Goal: Communication & Community: Answer question/provide support

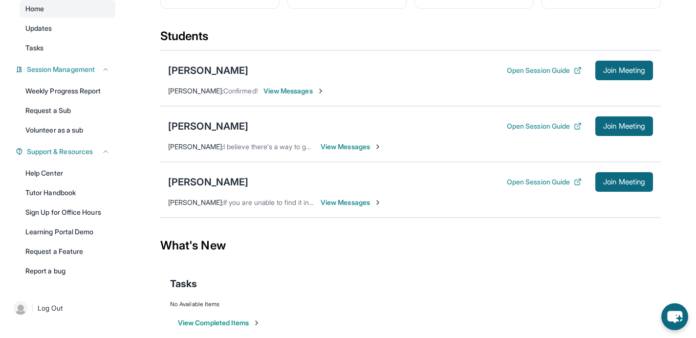
scroll to position [107, 0]
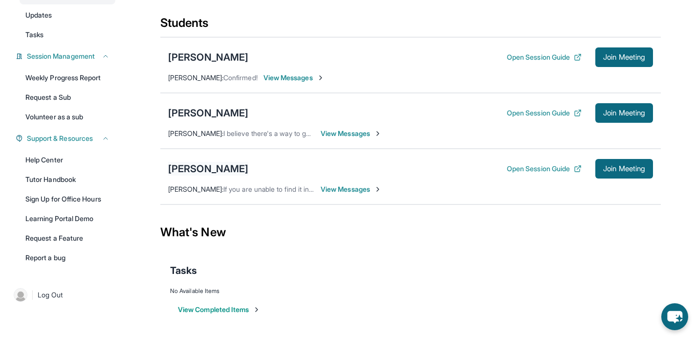
click at [203, 172] on div "[PERSON_NAME]" at bounding box center [208, 169] width 80 height 14
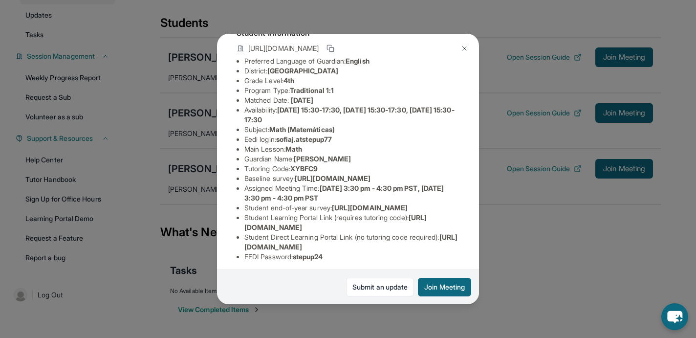
scroll to position [72, 0]
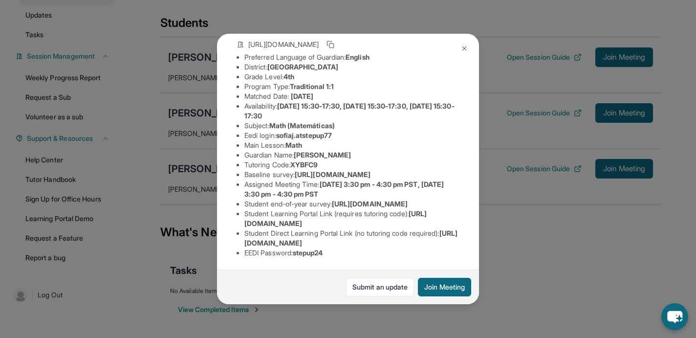
click at [463, 47] on img at bounding box center [465, 49] width 8 height 8
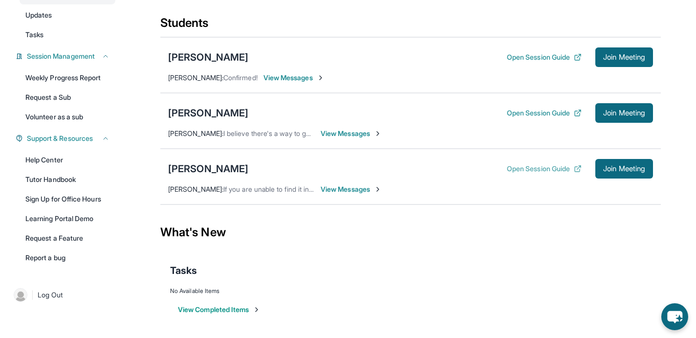
click at [530, 167] on button "Open Session Guide" at bounding box center [544, 169] width 75 height 10
click at [603, 172] on span "Join Meeting" at bounding box center [624, 169] width 42 height 6
click at [218, 166] on div "[PERSON_NAME]" at bounding box center [208, 169] width 80 height 14
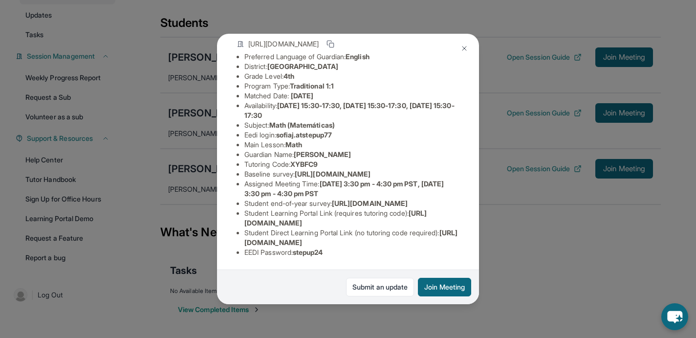
scroll to position [141, 0]
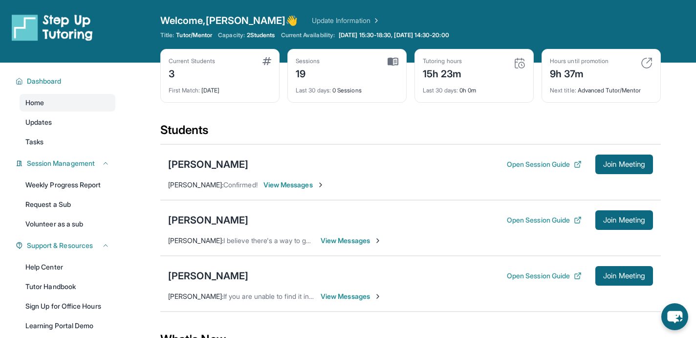
scroll to position [88, 0]
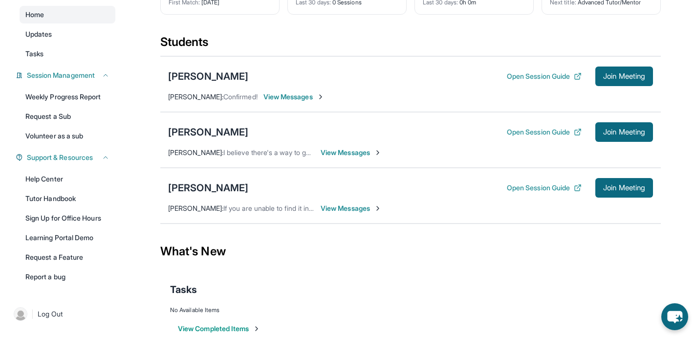
click at [377, 206] on img at bounding box center [378, 208] width 8 height 8
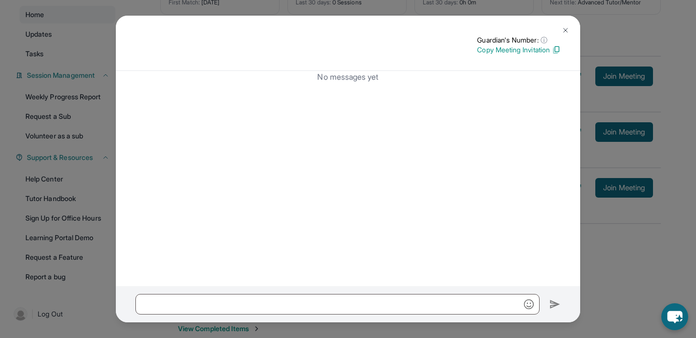
click at [564, 27] on img at bounding box center [566, 30] width 8 height 8
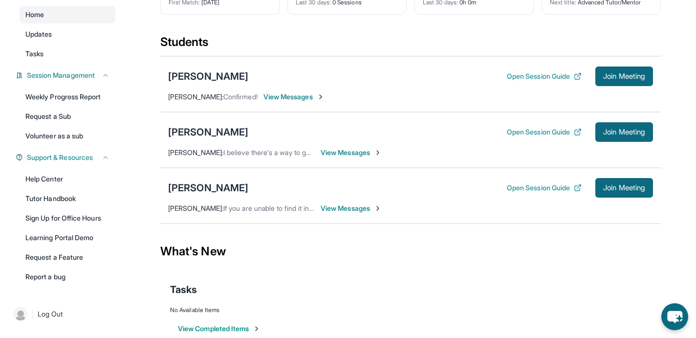
click at [362, 207] on span "View Messages" at bounding box center [351, 208] width 61 height 10
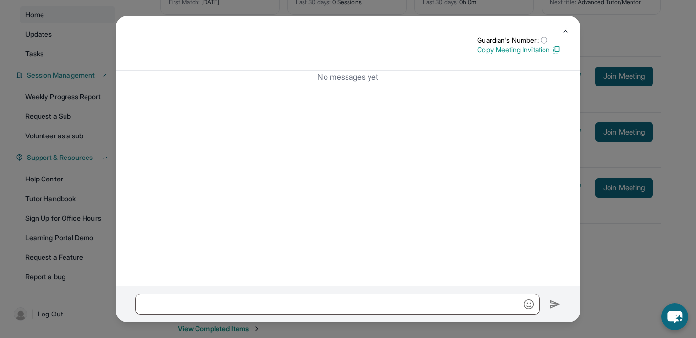
click at [555, 48] on img at bounding box center [556, 49] width 9 height 9
click at [567, 28] on img at bounding box center [566, 30] width 8 height 8
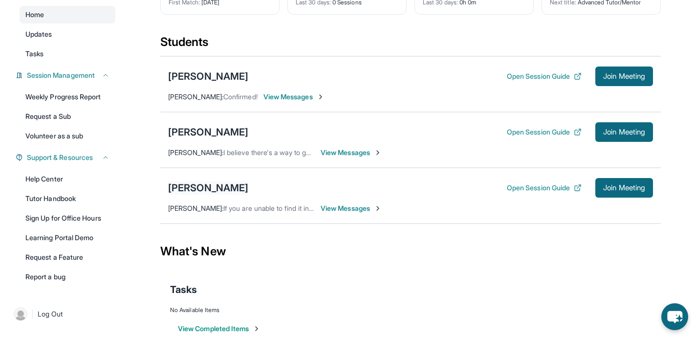
click at [213, 186] on div "[PERSON_NAME]" at bounding box center [208, 188] width 80 height 14
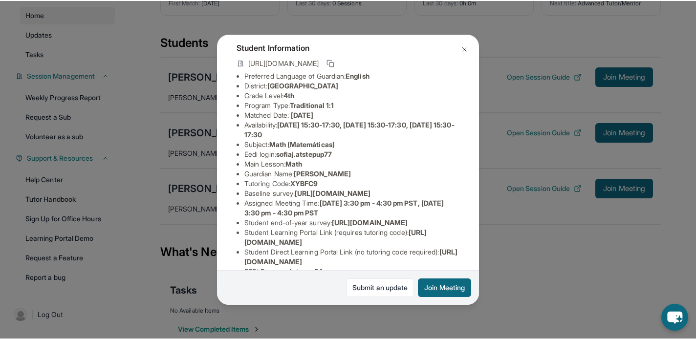
scroll to position [62, 0]
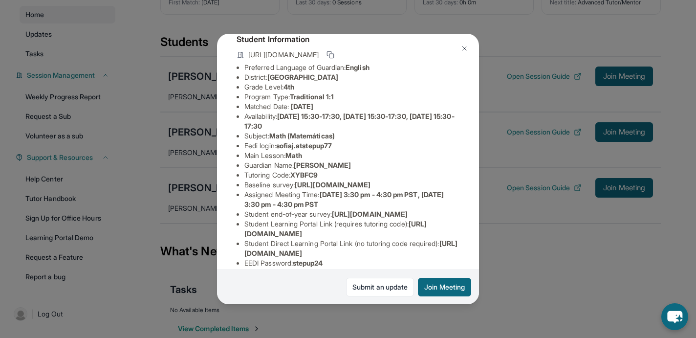
click at [464, 48] on img at bounding box center [465, 49] width 8 height 8
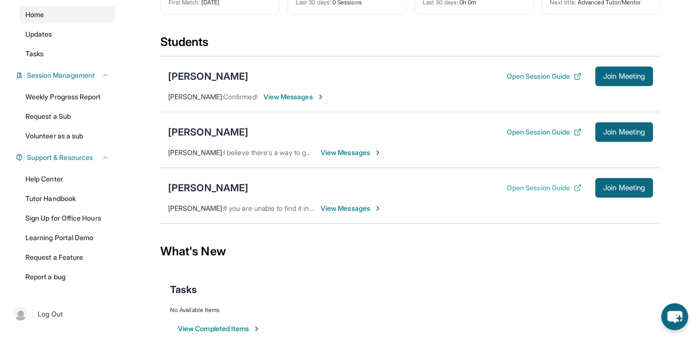
click at [534, 184] on button "Open Session Guide" at bounding box center [544, 188] width 75 height 10
click at [531, 133] on button "Open Session Guide" at bounding box center [544, 132] width 75 height 10
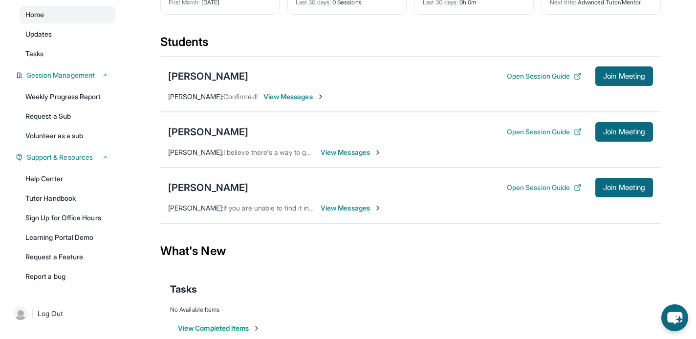
click at [366, 153] on span "View Messages" at bounding box center [351, 153] width 61 height 10
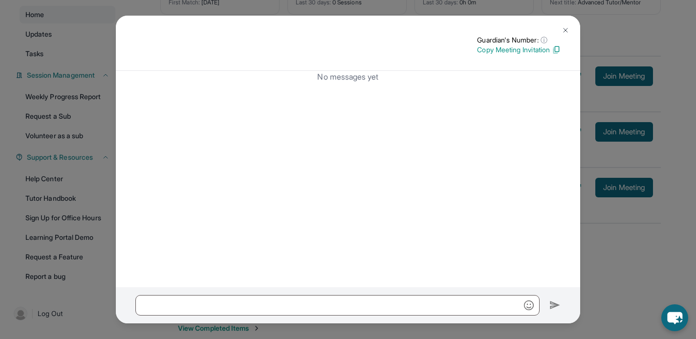
click at [519, 50] on p "Copy Meeting Invitation" at bounding box center [519, 50] width 84 height 10
click at [568, 28] on img at bounding box center [566, 30] width 8 height 8
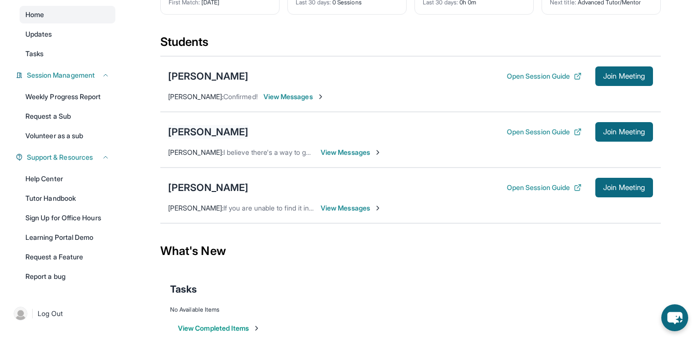
click at [219, 133] on div "[PERSON_NAME]" at bounding box center [208, 132] width 80 height 14
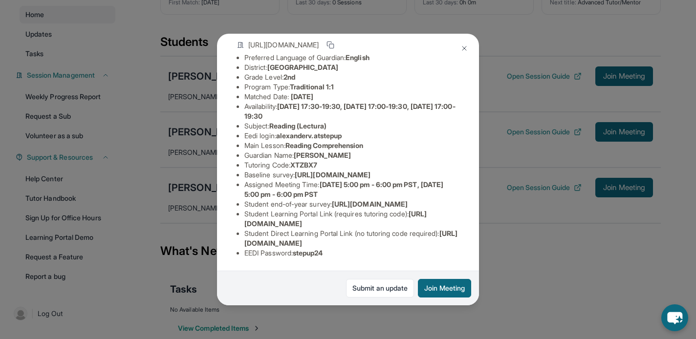
scroll to position [140, 0]
drag, startPoint x: 322, startPoint y: 97, endPoint x: 297, endPoint y: 97, distance: 24.9
click at [297, 161] on span "XTZBX7" at bounding box center [303, 165] width 27 height 8
copy span "XTZBX7"
drag, startPoint x: 473, startPoint y: 203, endPoint x: 244, endPoint y: 200, distance: 228.9
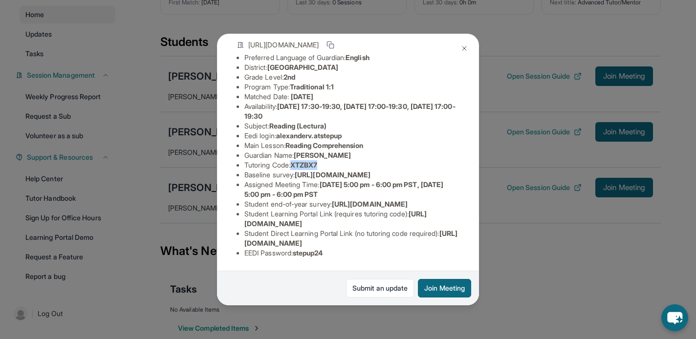
click at [332, 200] on span "https://airtable.com/apprlfn8WjpjBUn2G/shrlTUKpjWEbXdPga?prefill_Type%20of%20Fo…" at bounding box center [370, 204] width 76 height 8
copy span "02102025&hide_Student%20ID%20%5BStatic%5D=true&hide_match%20id=true"
click at [332, 201] on span "https://airtable.com/apprlfn8WjpjBUn2G/shrlTUKpjWEbXdPga?prefill_Type%20of%20Fo…" at bounding box center [370, 204] width 76 height 8
drag, startPoint x: 244, startPoint y: 224, endPoint x: 416, endPoint y: 226, distance: 171.7
click at [416, 226] on ul "Preferred Language of Guardian: English District: Burbank Unified School Distri…" at bounding box center [348, 155] width 223 height 205
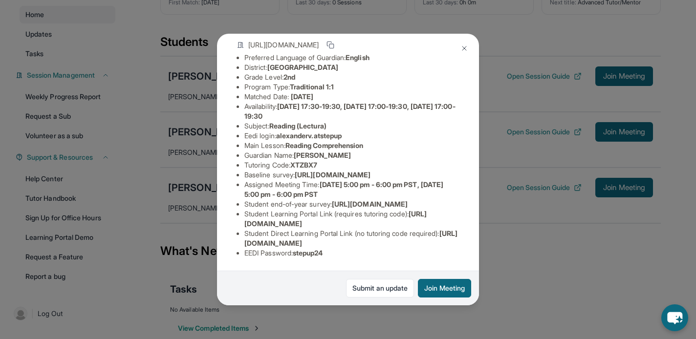
copy span "[URL][DOMAIN_NAME]"
click at [464, 51] on img at bounding box center [465, 49] width 8 height 8
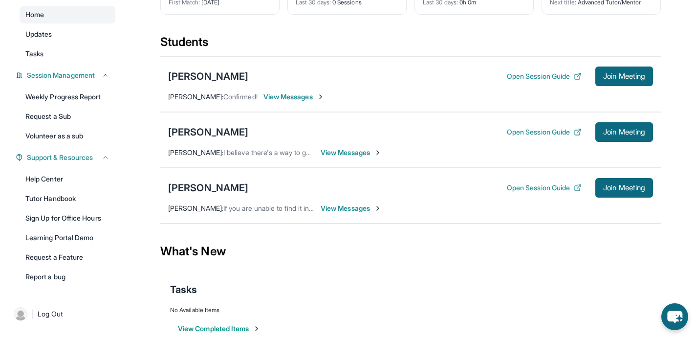
click at [370, 154] on span "View Messages" at bounding box center [351, 153] width 61 height 10
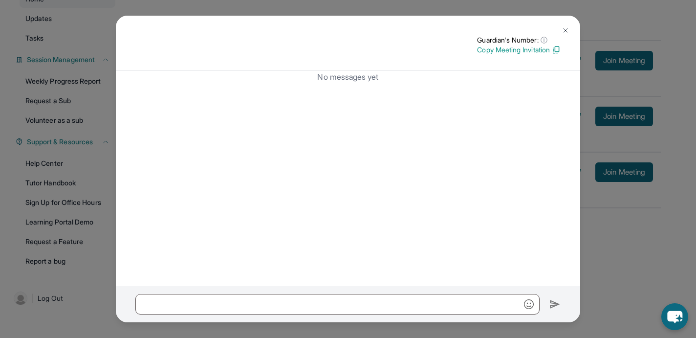
scroll to position [107, 0]
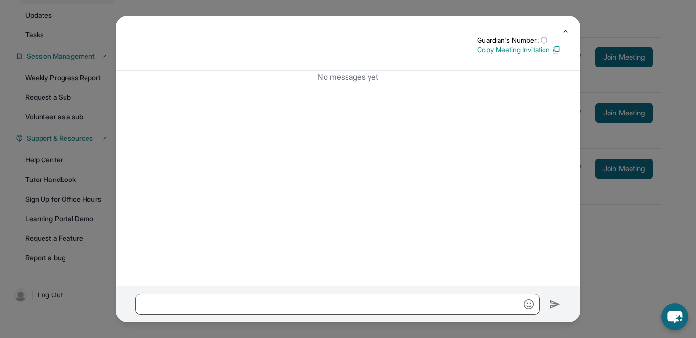
click at [569, 28] on img at bounding box center [566, 30] width 8 height 8
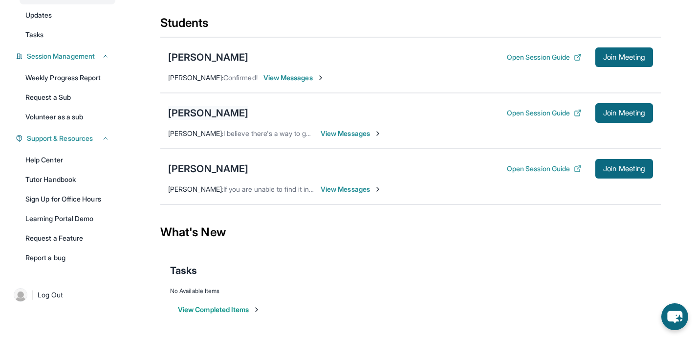
click at [226, 114] on div "[PERSON_NAME]" at bounding box center [208, 113] width 80 height 14
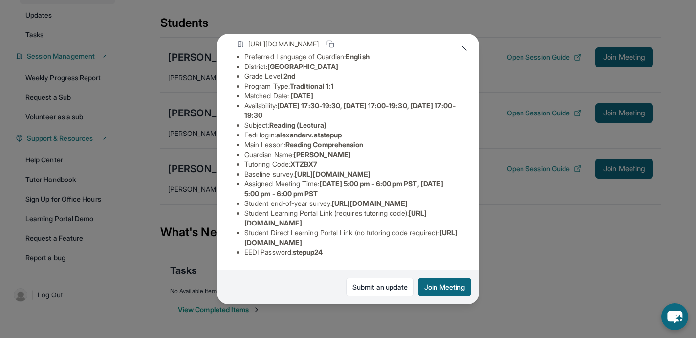
scroll to position [141, 14]
drag, startPoint x: 232, startPoint y: 223, endPoint x: 400, endPoint y: 223, distance: 168.2
click at [400, 223] on li "Student Learning Portal Link (requires tutoring code) : https://student-portal.…" at bounding box center [352, 218] width 215 height 20
copy span "[URL][DOMAIN_NAME]"
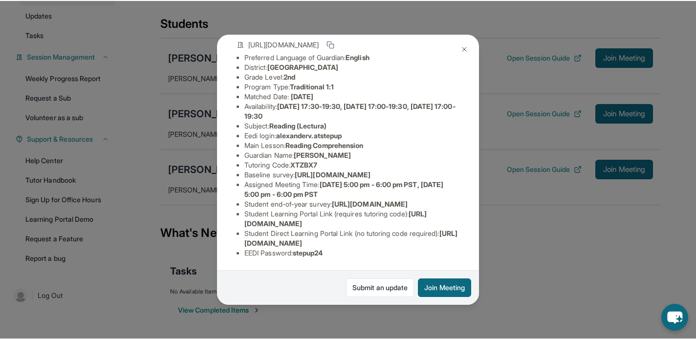
scroll to position [140, 14]
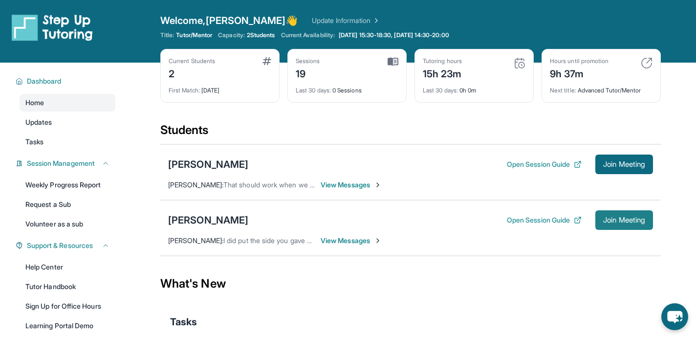
click at [617, 223] on span "Join Meeting" at bounding box center [624, 220] width 42 height 6
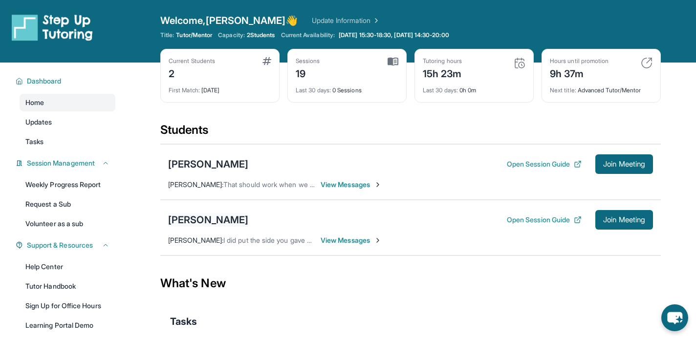
click at [201, 221] on div "[PERSON_NAME]" at bounding box center [208, 220] width 80 height 14
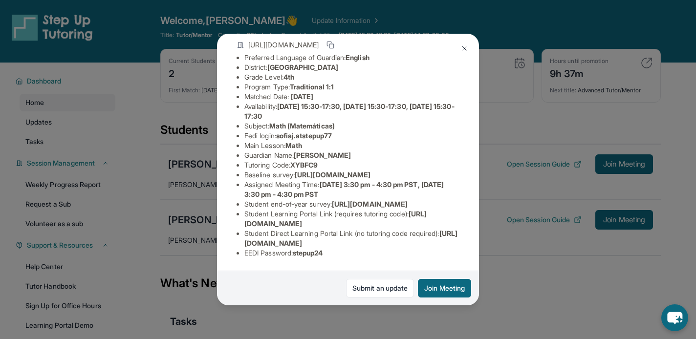
scroll to position [140, 5]
drag, startPoint x: 239, startPoint y: 223, endPoint x: 410, endPoint y: 223, distance: 171.7
click at [410, 223] on ul "Preferred Language of Guardian: English District: Riverside Unified School Dist…" at bounding box center [348, 155] width 223 height 205
copy span "[URL][DOMAIN_NAME]"
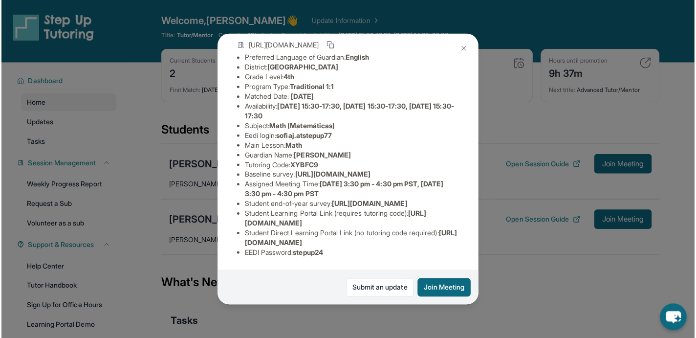
scroll to position [133, 5]
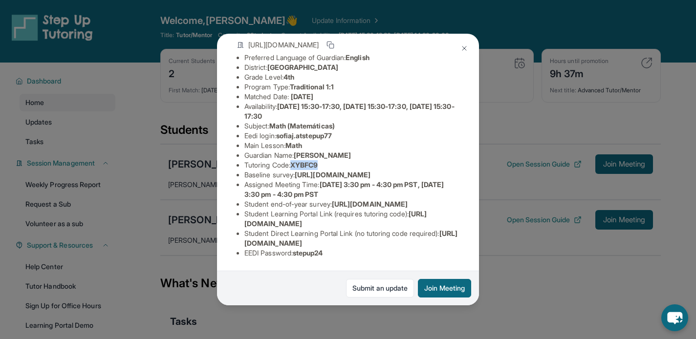
drag, startPoint x: 320, startPoint y: 106, endPoint x: 290, endPoint y: 106, distance: 30.3
click at [290, 160] on li "Tutoring Code : XYBFC9" at bounding box center [352, 165] width 215 height 10
drag, startPoint x: 239, startPoint y: 115, endPoint x: 422, endPoint y: 132, distance: 183.2
click at [422, 132] on div "[PERSON_NAME] Guardian: [PERSON_NAME] Student Information [URL][DOMAIN_NAME] Pr…" at bounding box center [348, 169] width 262 height 270
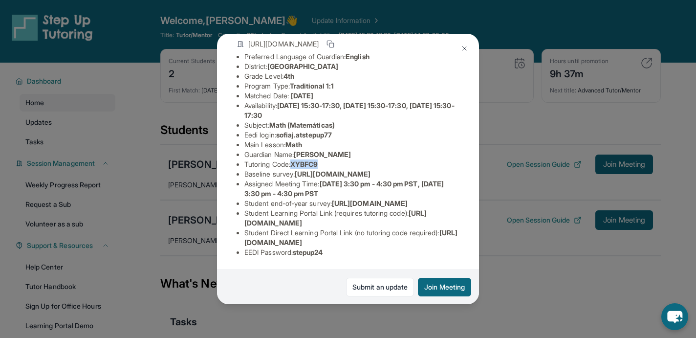
copy span "[URL][DOMAIN_NAME]"
click at [462, 49] on img at bounding box center [465, 49] width 8 height 8
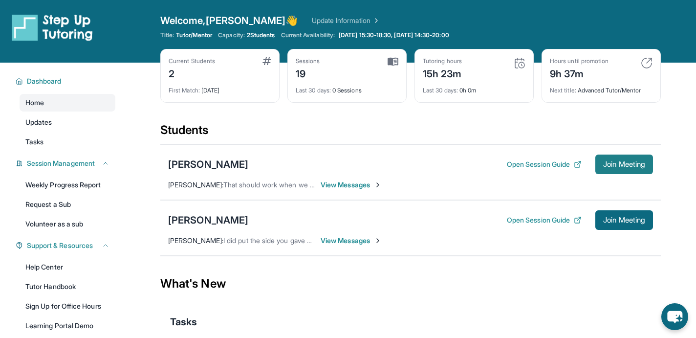
click at [610, 166] on span "Join Meeting" at bounding box center [624, 164] width 42 height 6
